Goal: Check status: Check status

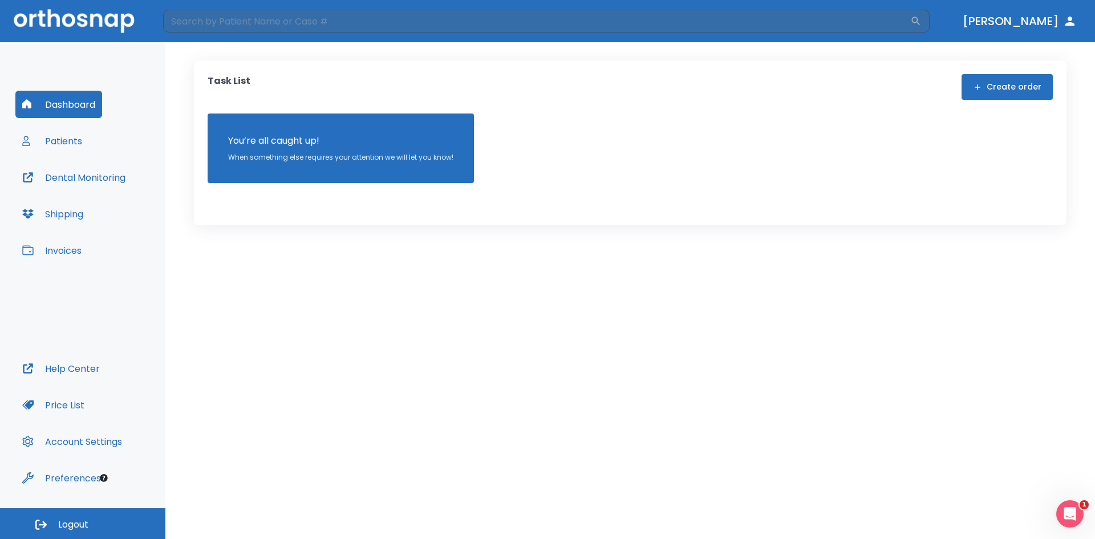
click at [59, 141] on button "Patients" at bounding box center [52, 140] width 74 height 27
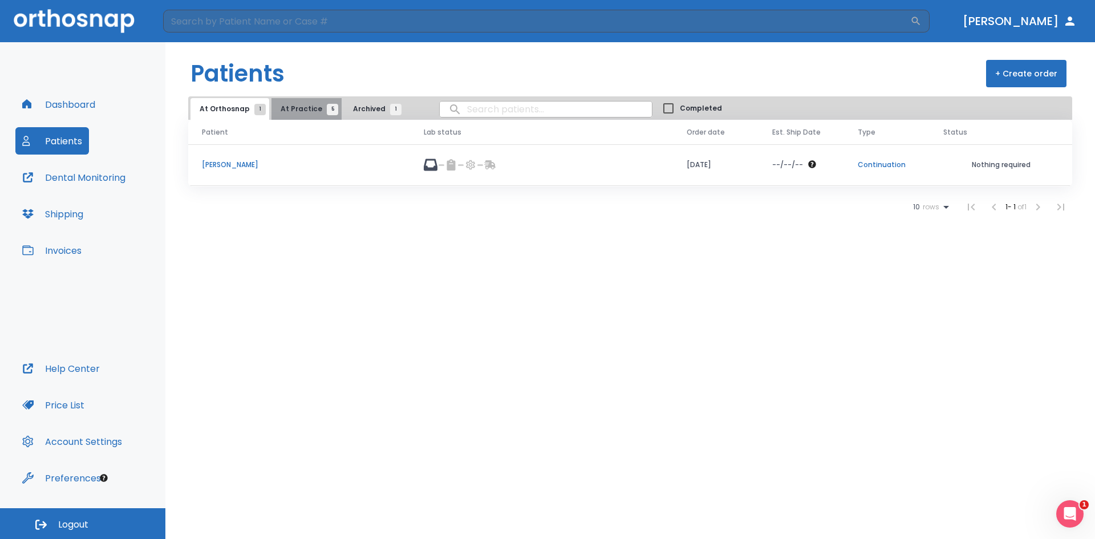
click at [304, 111] on span "At Practice 5" at bounding box center [307, 109] width 52 height 10
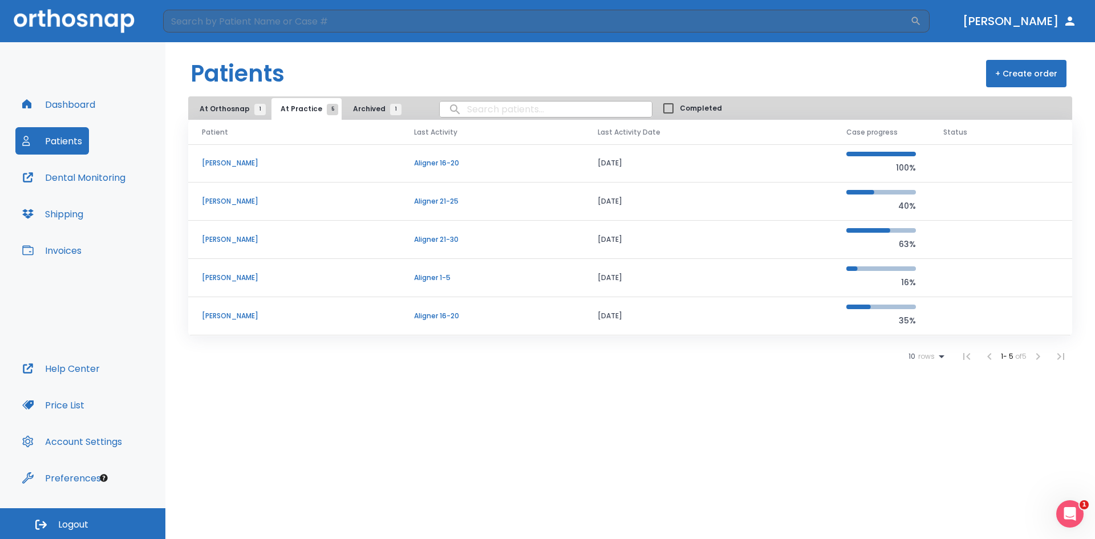
click at [221, 241] on p "Abigail Ziegler" at bounding box center [294, 239] width 185 height 10
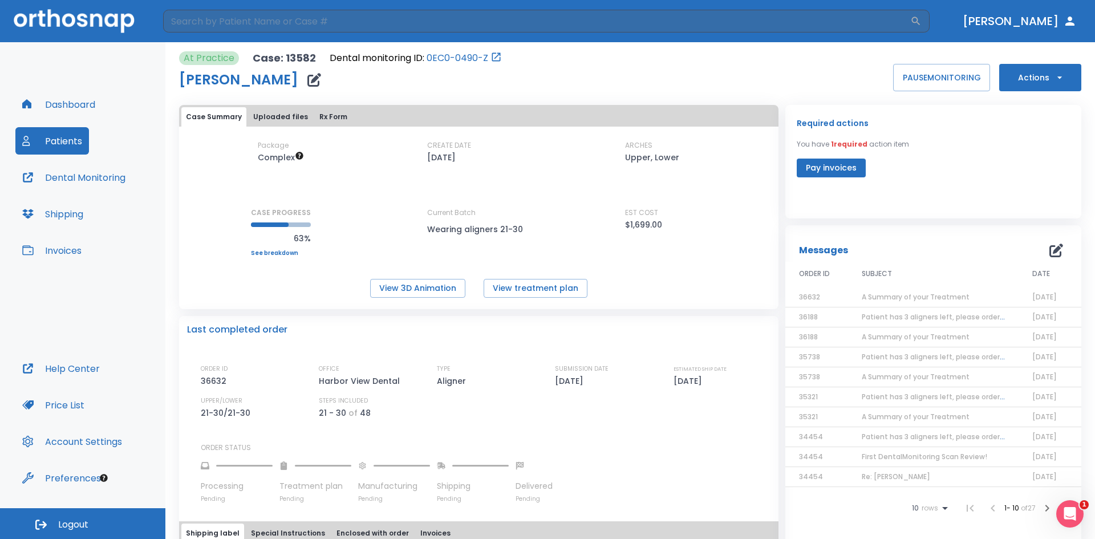
scroll to position [171, 0]
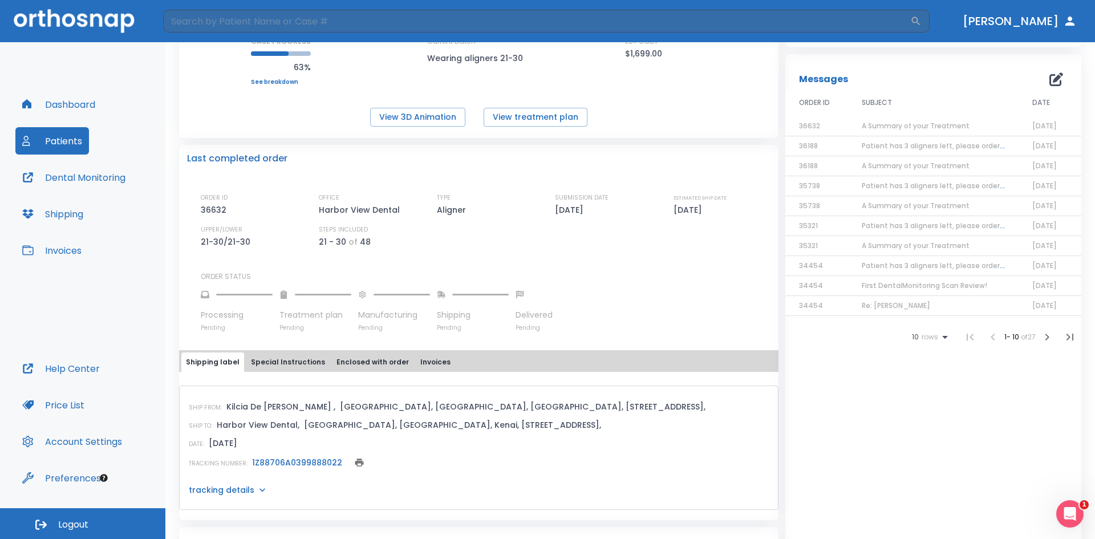
click at [269, 467] on link "1Z88706A0399888022" at bounding box center [297, 462] width 90 height 11
